Goal: Information Seeking & Learning: Learn about a topic

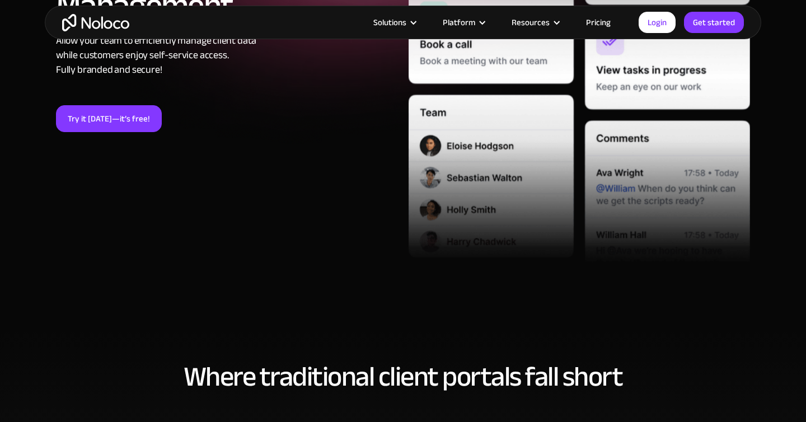
scroll to position [320, 0]
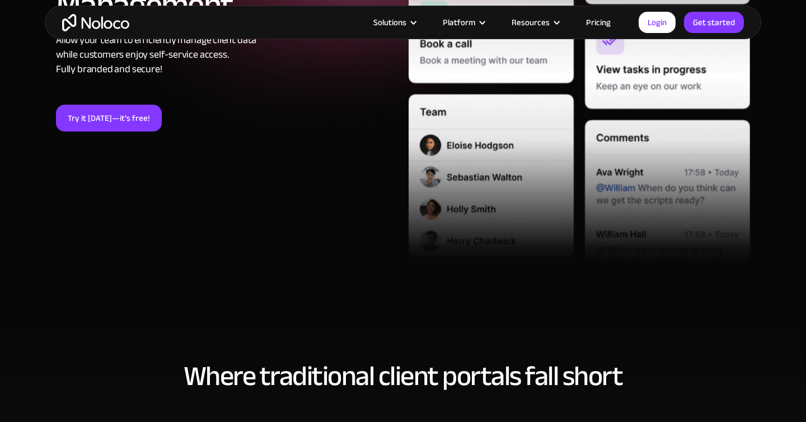
click at [597, 24] on link "Pricing" at bounding box center [598, 22] width 53 height 15
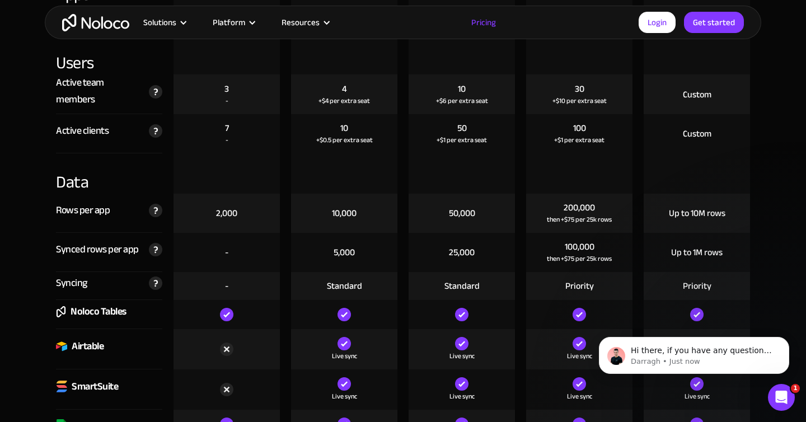
scroll to position [1397, 0]
